Goal: Task Accomplishment & Management: Manage account settings

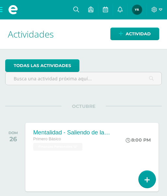
click at [2, 11] on span at bounding box center [13, 9] width 26 height 19
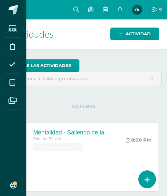
click at [12, 85] on icon at bounding box center [12, 83] width 6 height 6
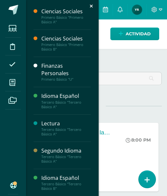
drag, startPoint x: 95, startPoint y: 59, endPoint x: 95, endPoint y: 153, distance: 93.5
click at [95, 153] on div "Ciencias Sociales Primero Básico "Primero Básico A" Actividades Temas Estudiant…" at bounding box center [62, 101] width 73 height 202
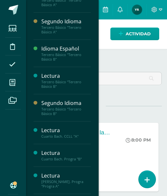
scroll to position [173, 0]
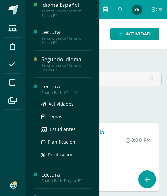
click at [61, 87] on div "Lectura" at bounding box center [65, 86] width 49 height 7
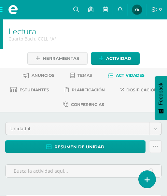
click at [120, 76] on span "Actividades" at bounding box center [130, 75] width 29 height 5
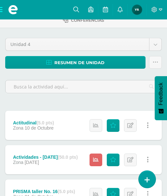
scroll to position [103, 0]
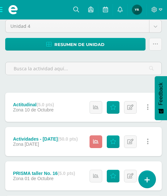
click at [97, 141] on icon at bounding box center [96, 142] width 6 height 6
click at [109, 142] on link "Punteos" at bounding box center [113, 142] width 13 height 13
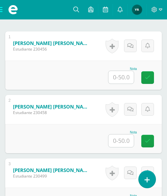
scroll to position [274, 0]
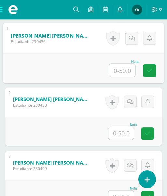
click at [132, 77] on input "text" at bounding box center [122, 70] width 26 height 13
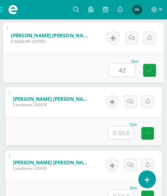
type input "42"
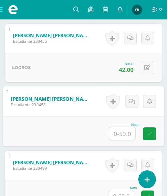
scroll to position [275, 0]
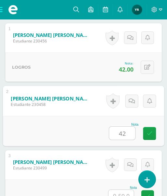
type input "42"
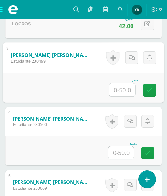
click at [128, 96] on input "text" at bounding box center [122, 89] width 26 height 13
type input "41"
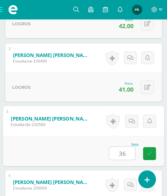
type input "36"
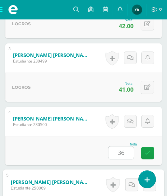
scroll to position [509, 0]
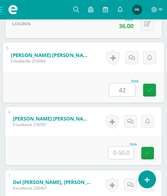
type input "42"
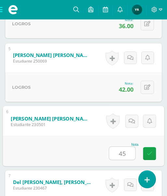
type input "45"
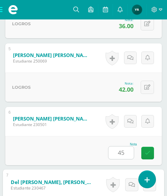
scroll to position [636, 0]
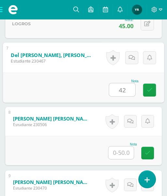
type input "42"
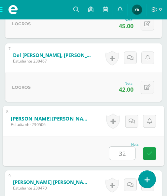
type input "32"
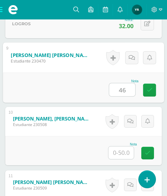
type input "46"
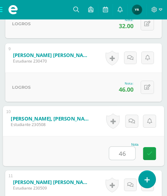
type input "46"
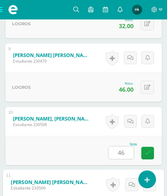
scroll to position [891, 0]
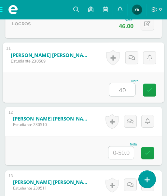
type input "40"
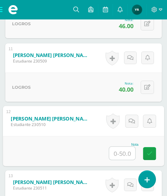
type input "5"
type input "45"
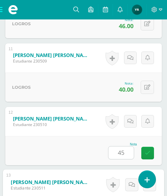
scroll to position [1018, 0]
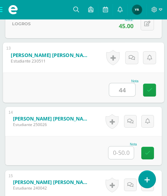
type input "44"
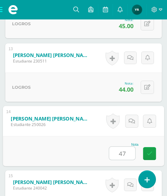
type input "47"
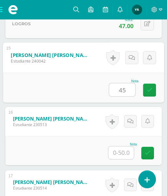
type input "45"
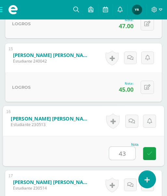
type input "43"
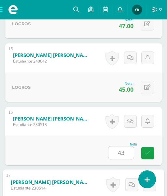
scroll to position [1273, 0]
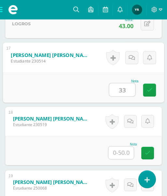
type input "33"
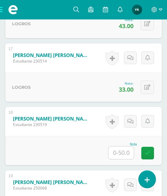
click at [125, 159] on input "text" at bounding box center [120, 153] width 25 height 13
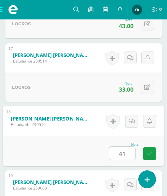
type input "41"
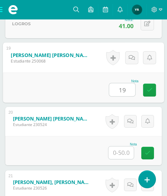
type input "19"
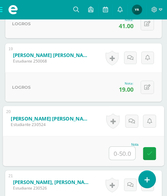
click at [126, 160] on input "text" at bounding box center [122, 153] width 26 height 13
type input "44"
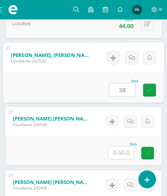
type input "38"
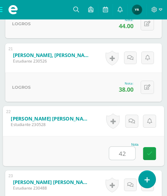
type input "42"
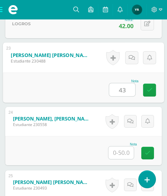
type input "43"
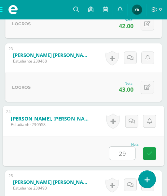
type input "29"
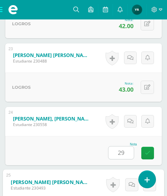
scroll to position [1782, 0]
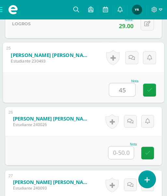
type input "45"
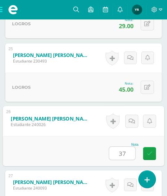
type input "37"
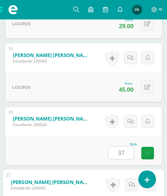
scroll to position [1895, 0]
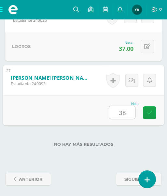
type input "38"
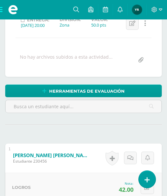
scroll to position [0, 0]
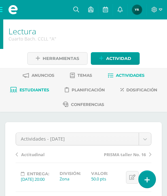
click at [35, 88] on span "Estudiantes" at bounding box center [34, 90] width 30 height 5
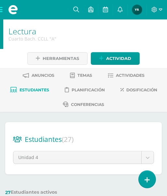
click at [2, 11] on span at bounding box center [13, 9] width 26 height 19
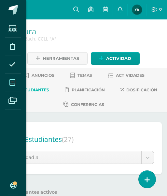
click at [12, 82] on icon at bounding box center [12, 83] width 6 height 6
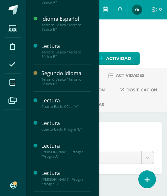
scroll to position [173, 0]
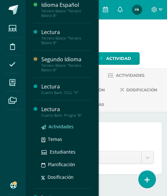
click at [57, 126] on span "Actividades" at bounding box center [60, 127] width 25 height 6
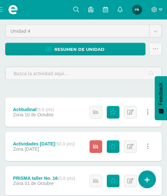
scroll to position [111, 0]
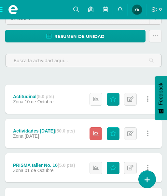
click at [97, 101] on icon at bounding box center [96, 100] width 6 height 6
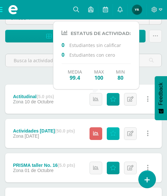
click at [112, 134] on icon at bounding box center [113, 134] width 6 height 6
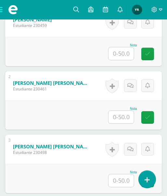
scroll to position [291, 0]
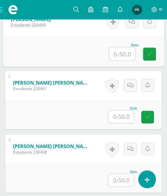
click at [127, 60] on input "text" at bounding box center [122, 53] width 26 height 13
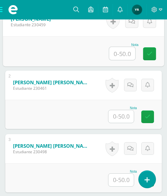
scroll to position [291, 0]
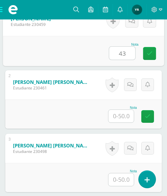
type input "43"
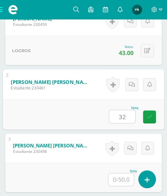
type input "32"
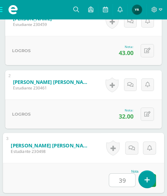
type input "39"
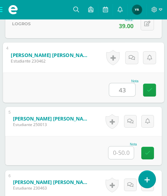
type input "43"
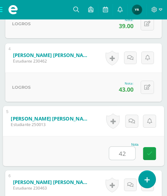
type input "42"
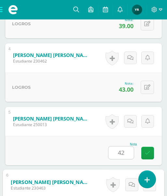
scroll to position [573, 0]
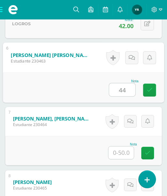
type input "44"
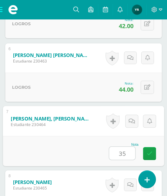
type input "35"
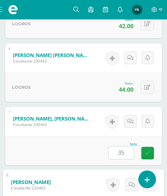
scroll to position [700, 0]
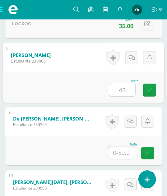
type input "43"
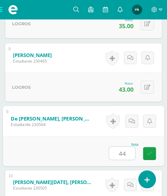
type input "44"
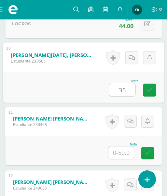
type input "35"
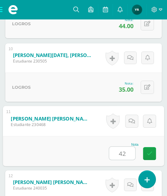
type input "42"
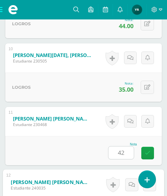
scroll to position [955, 0]
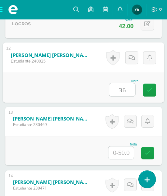
type input "36"
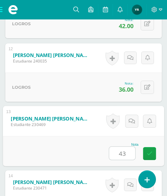
type input "43"
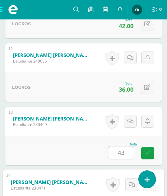
scroll to position [1082, 0]
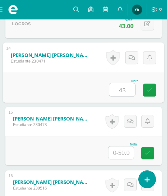
type input "43"
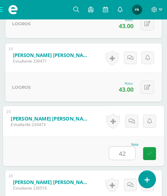
type input "42"
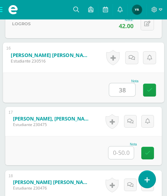
type input "38"
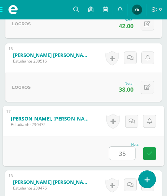
type input "35"
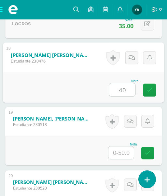
type input "40"
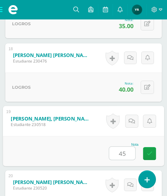
type input "45"
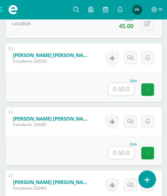
click at [123, 96] on input "text" at bounding box center [120, 89] width 25 height 13
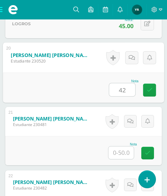
type input "42"
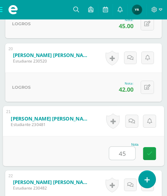
type input "45"
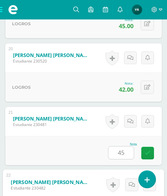
scroll to position [1591, 0]
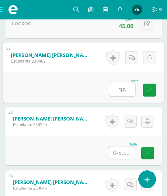
type input "38"
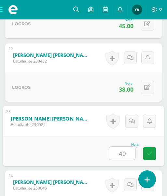
type input "40"
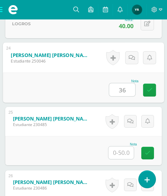
type input "36"
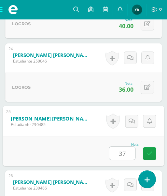
type input "37"
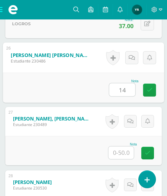
type input "14"
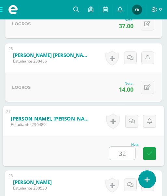
type input "32"
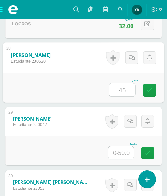
type input "45"
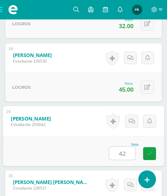
type input "42"
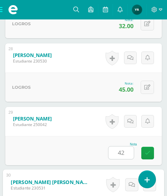
scroll to position [2100, 0]
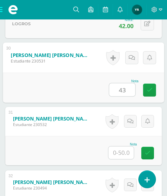
type input "43"
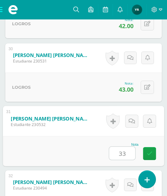
type input "33"
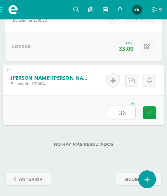
type input "36"
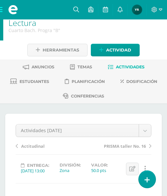
scroll to position [0, 0]
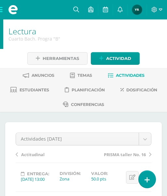
click at [133, 80] on link "Actividades" at bounding box center [125, 75] width 37 height 10
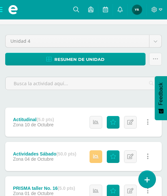
scroll to position [54, 0]
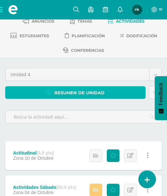
click at [71, 94] on span "Resumen de unidad" at bounding box center [79, 93] width 50 height 12
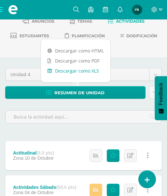
click at [95, 72] on link "Descargar como XLS" at bounding box center [75, 71] width 69 height 10
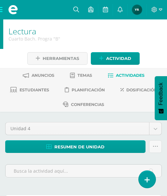
scroll to position [43, 0]
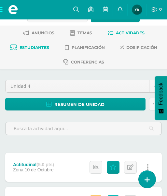
click at [42, 45] on link "Estudiantes" at bounding box center [29, 48] width 39 height 10
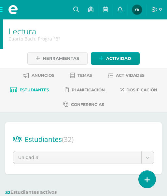
click at [1, 8] on span at bounding box center [13, 9] width 26 height 19
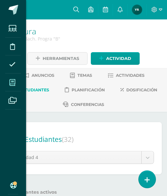
click at [13, 79] on span at bounding box center [12, 82] width 15 height 15
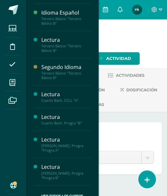
scroll to position [173, 0]
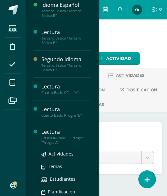
click at [53, 140] on div "[PERSON_NAME]. Progra "Progra A"" at bounding box center [65, 140] width 49 height 9
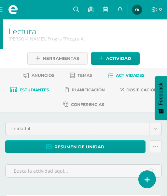
click at [34, 85] on link "Estudiantes" at bounding box center [29, 90] width 39 height 10
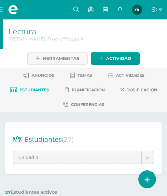
click at [0, 11] on span at bounding box center [13, 9] width 26 height 19
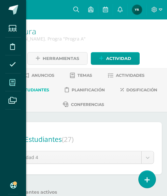
click at [13, 83] on icon at bounding box center [12, 83] width 6 height 6
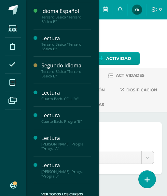
scroll to position [173, 0]
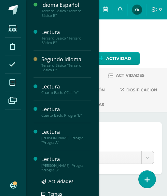
click at [54, 163] on div "Lectura" at bounding box center [65, 159] width 49 height 7
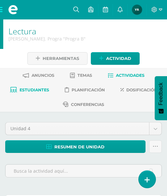
click at [30, 89] on span "Estudiantes" at bounding box center [34, 90] width 30 height 5
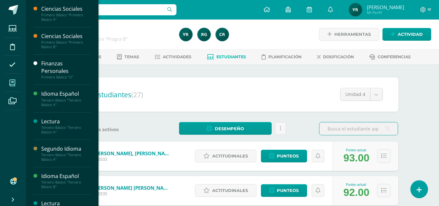
click at [19, 82] on span at bounding box center [12, 82] width 15 height 15
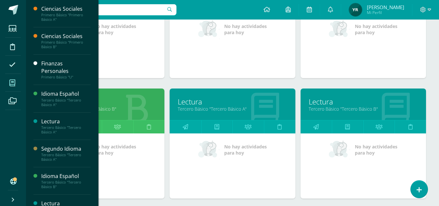
scroll to position [254, 0]
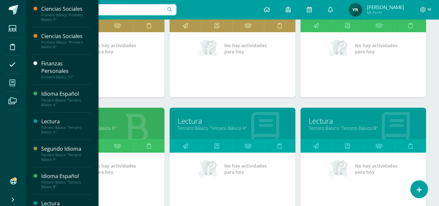
click at [318, 126] on link "Tercero Básico "Tercero Básico B"" at bounding box center [362, 128] width 109 height 6
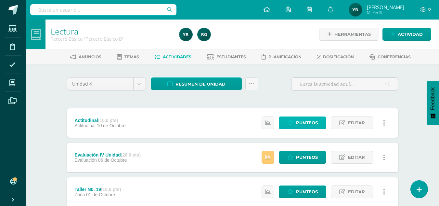
click at [315, 125] on span "Punteos" at bounding box center [307, 123] width 22 height 12
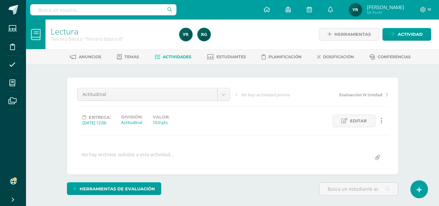
scroll to position [0, 0]
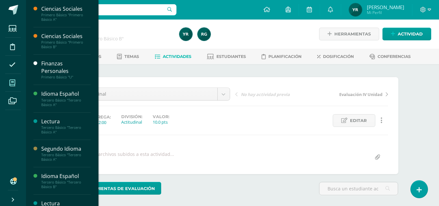
click at [18, 81] on span at bounding box center [12, 82] width 15 height 15
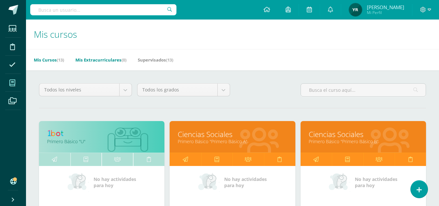
click at [102, 60] on link "Mis Extracurriculares (0)" at bounding box center [100, 60] width 51 height 10
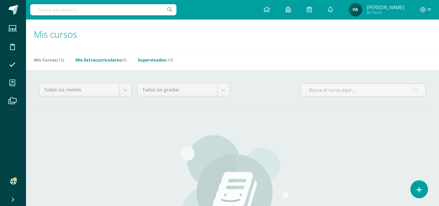
click at [162, 59] on link "Supervisados (13)" at bounding box center [155, 60] width 35 height 10
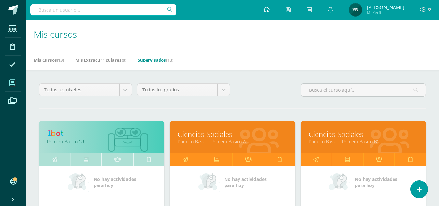
click at [270, 9] on icon at bounding box center [266, 9] width 6 height 6
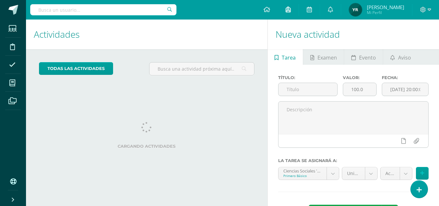
click at [291, 10] on icon at bounding box center [287, 9] width 5 height 6
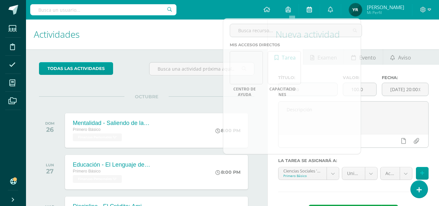
click at [311, 11] on icon at bounding box center [309, 9] width 5 height 6
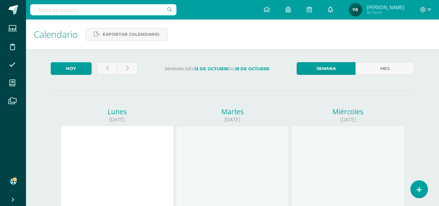
click at [337, 9] on link at bounding box center [330, 9] width 21 height 19
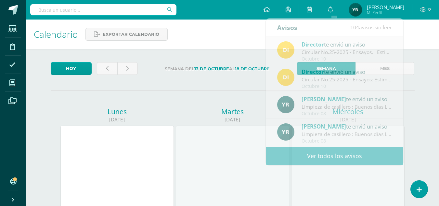
click at [246, 22] on div "Calendario Exportar calendario" at bounding box center [232, 34] width 413 height 30
